Goal: Check status

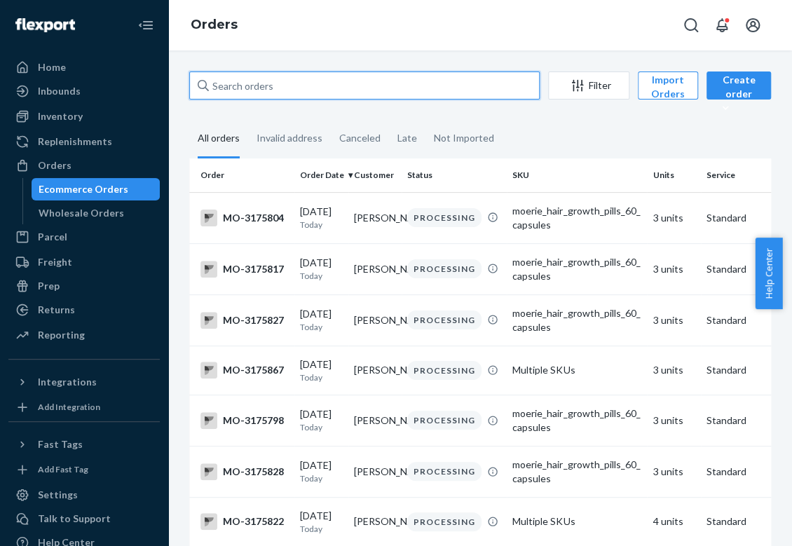
click at [378, 77] on input "text" at bounding box center [364, 85] width 350 height 28
paste input "[PERSON_NAME]"
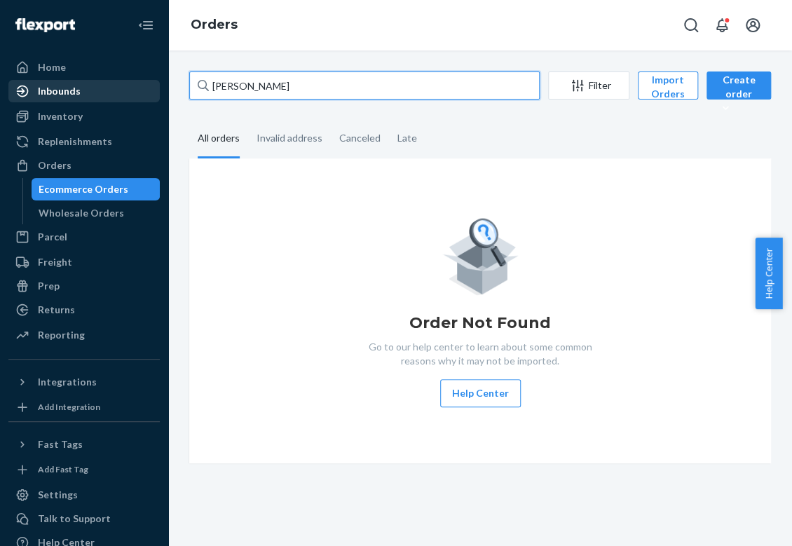
drag, startPoint x: 218, startPoint y: 83, endPoint x: 135, endPoint y: 81, distance: 82.7
click at [135, 81] on div "Home Inbounds Shipping Plans Problems Inventory Products Branded Packaging Repl…" at bounding box center [396, 273] width 792 height 546
paste input "[EMAIL_ADDRESS][DOMAIN_NAME]"
type input "[EMAIL_ADDRESS][DOMAIN_NAME]"
drag, startPoint x: 207, startPoint y: 86, endPoint x: 112, endPoint y: 86, distance: 94.6
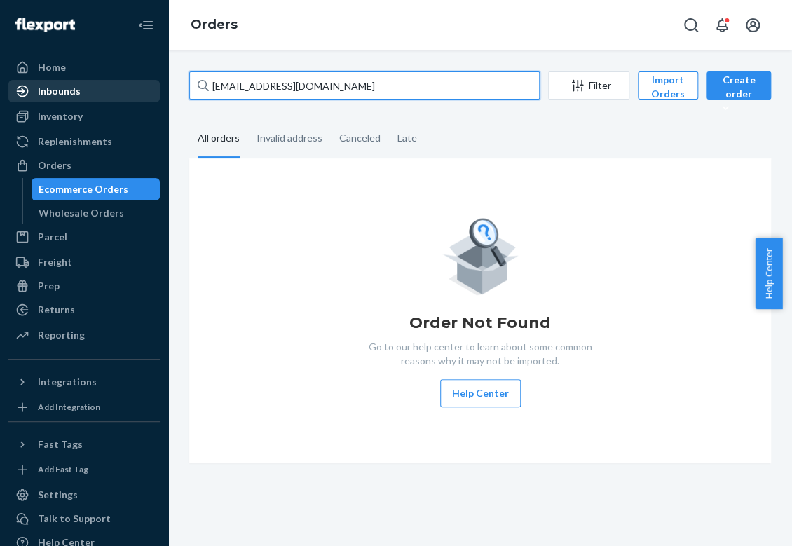
click at [112, 86] on div "Home Inbounds Shipping Plans Problems Inventory Products Branded Packaging Repl…" at bounding box center [396, 273] width 792 height 546
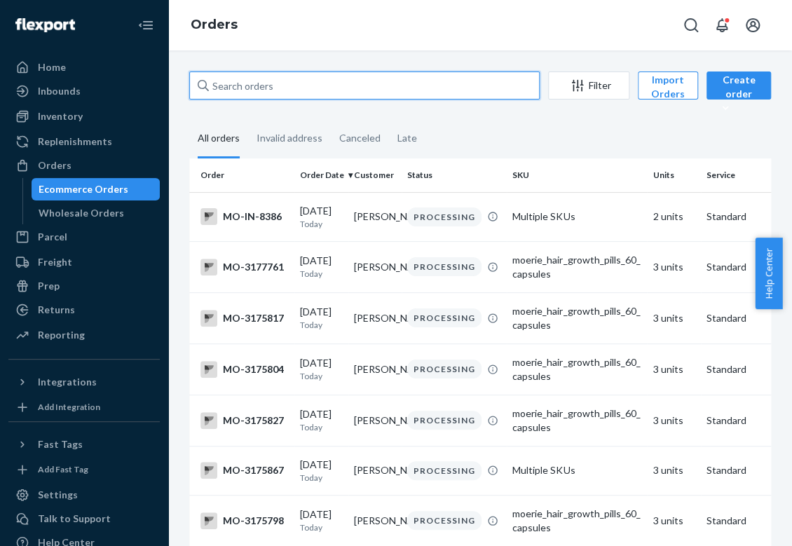
click at [261, 86] on input "text" at bounding box center [364, 85] width 350 height 28
paste input "[EMAIL_ADDRESS][DOMAIN_NAME]"
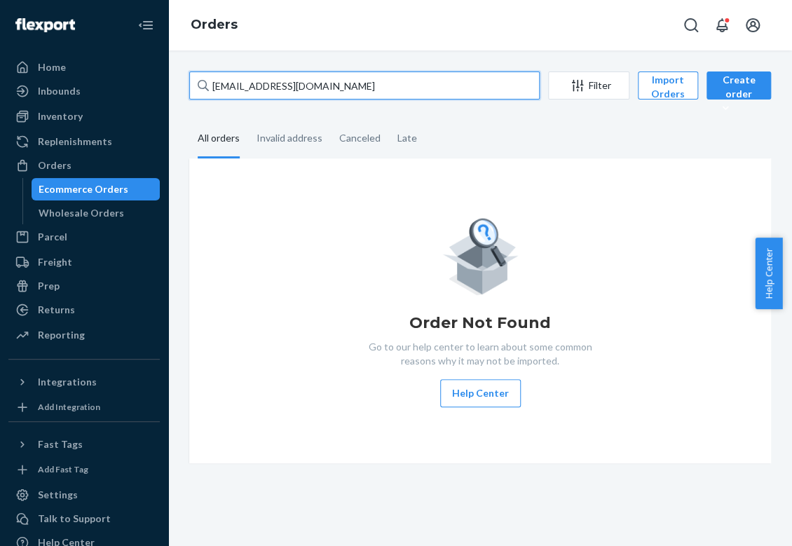
type input "[EMAIL_ADDRESS][DOMAIN_NAME]"
click at [278, 85] on input "[EMAIL_ADDRESS][DOMAIN_NAME]" at bounding box center [364, 85] width 350 height 28
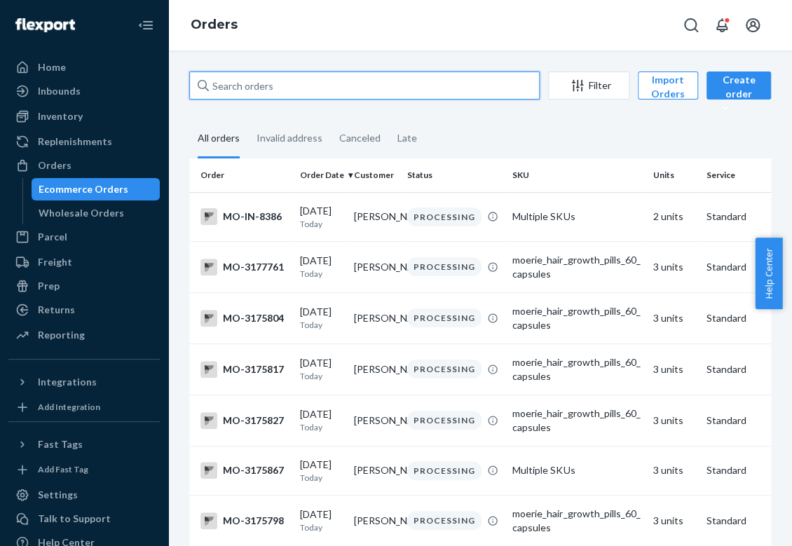
paste input "3046815"
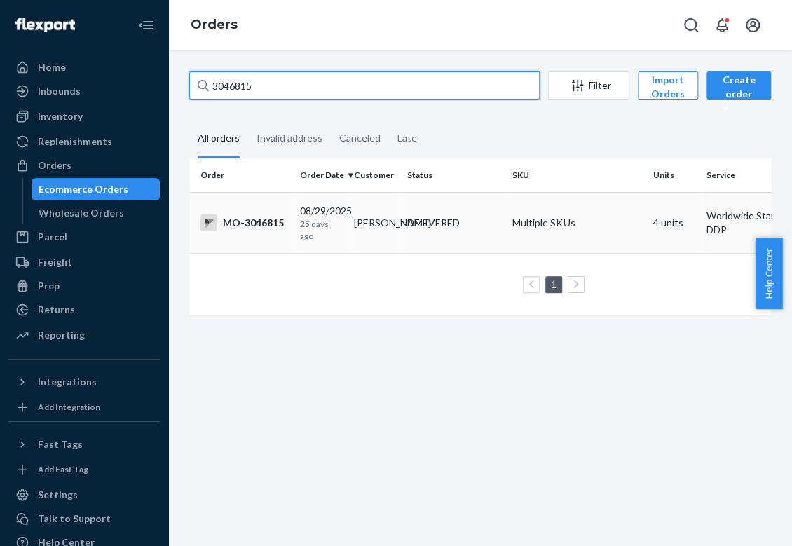
type input "3046815"
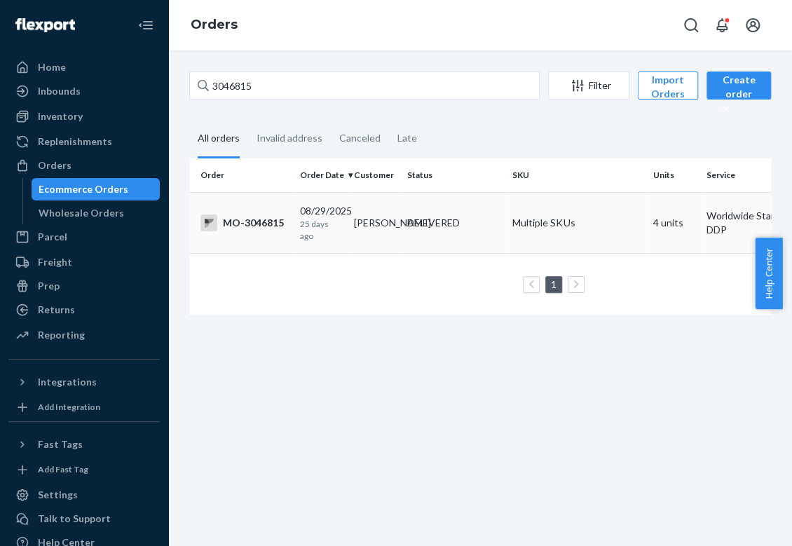
click at [327, 222] on p "25 days ago" at bounding box center [321, 230] width 43 height 24
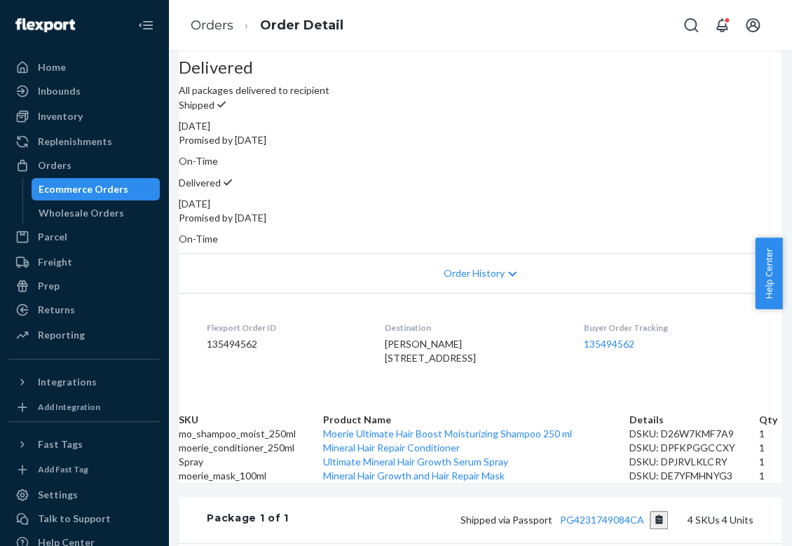
scroll to position [121, 0]
